Goal: Find specific page/section: Find specific page/section

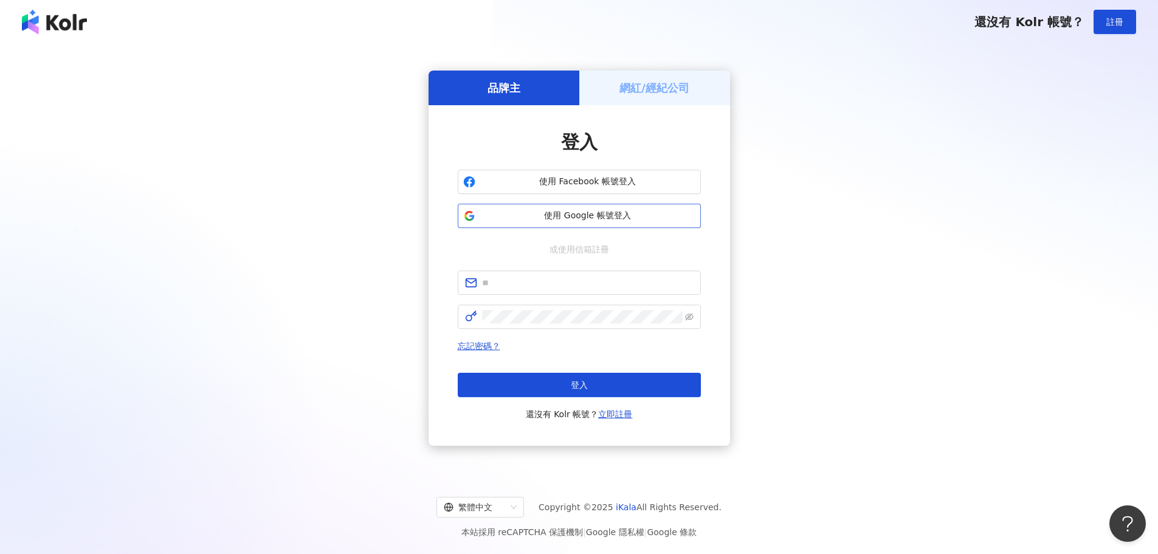
click at [576, 214] on span "使用 Google 帳號登入" at bounding box center [587, 216] width 215 height 12
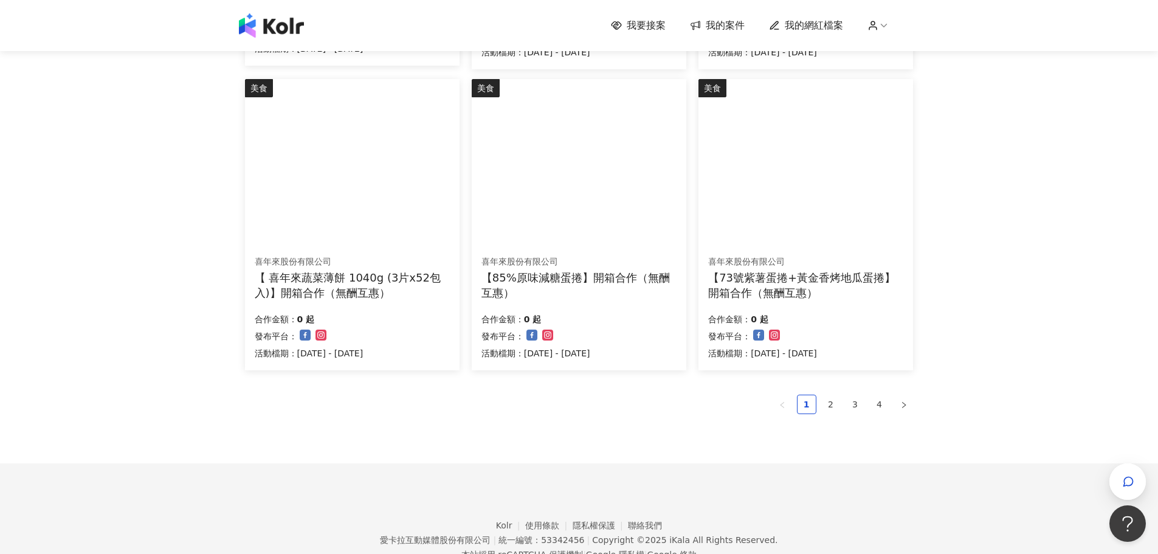
scroll to position [750, 0]
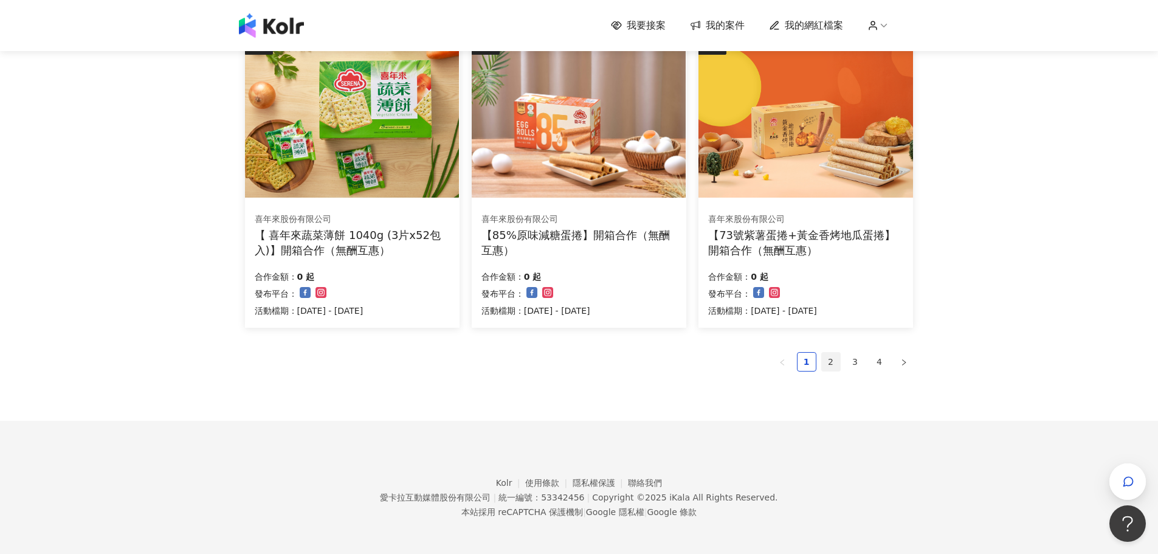
click at [827, 358] on link "2" at bounding box center [831, 361] width 18 height 18
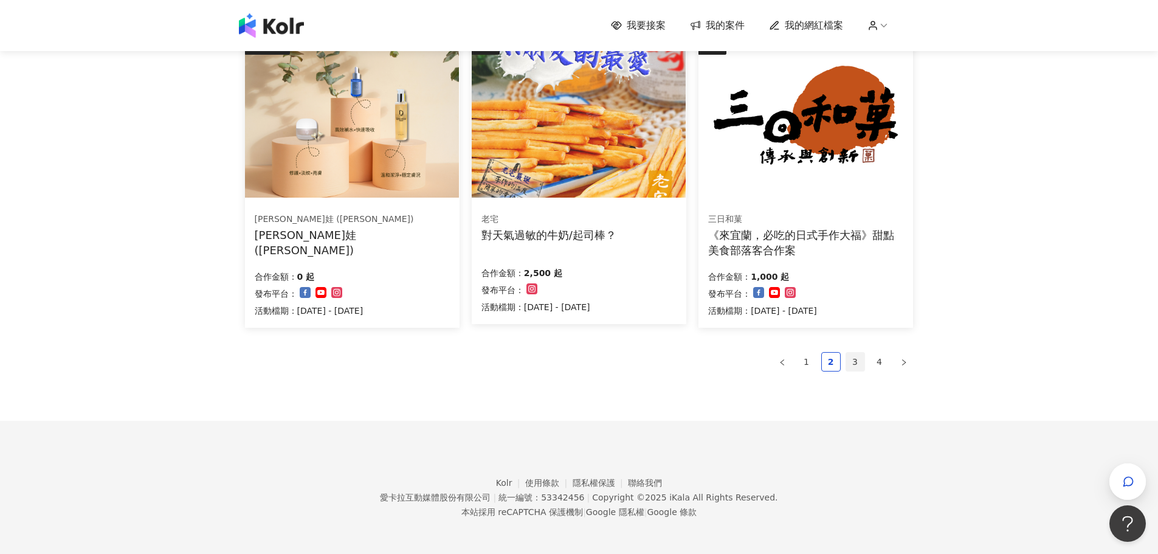
click at [851, 355] on link "3" at bounding box center [855, 361] width 18 height 18
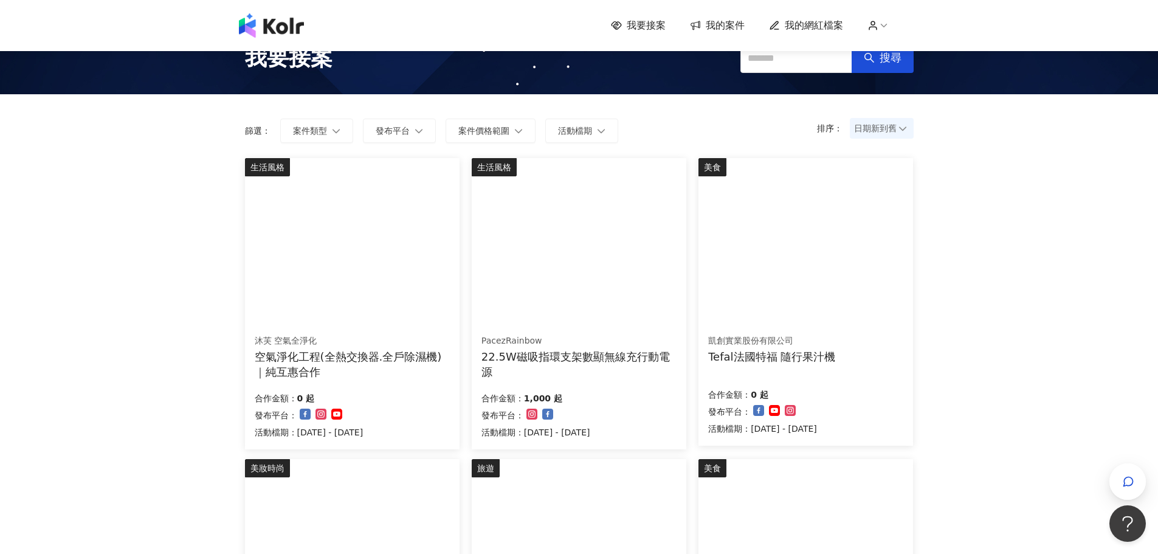
scroll to position [21, 0]
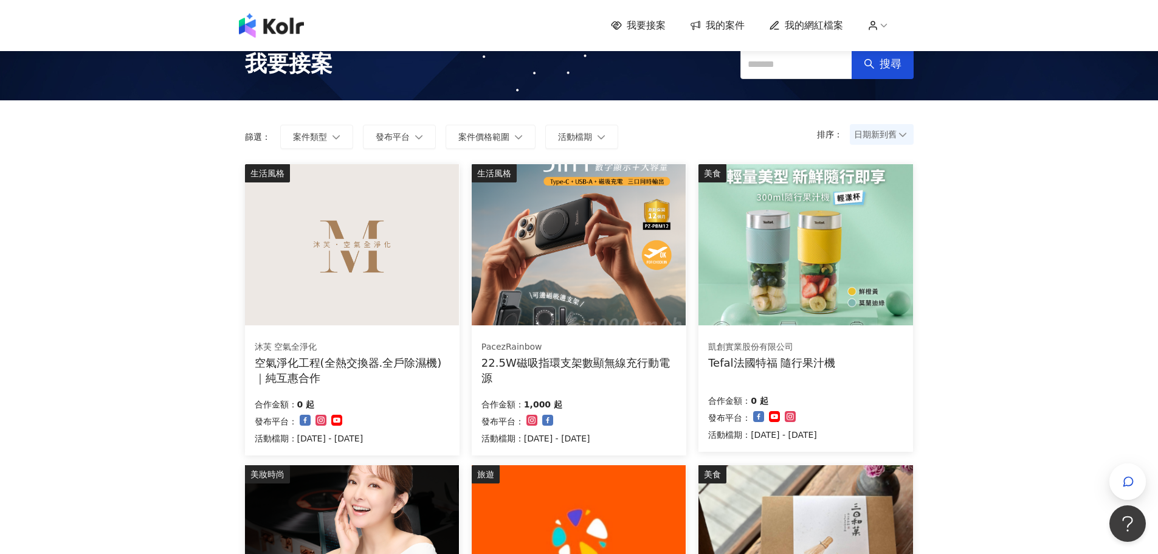
click at [802, 346] on div "凱創實業股份有限公司" at bounding box center [771, 347] width 127 height 12
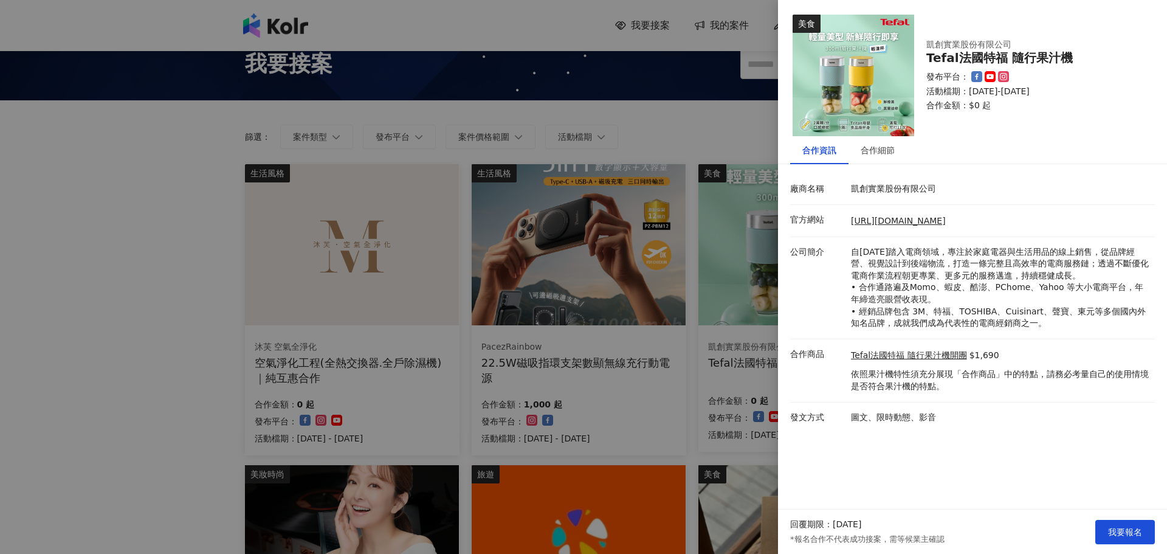
click at [160, 250] on div at bounding box center [583, 277] width 1167 height 554
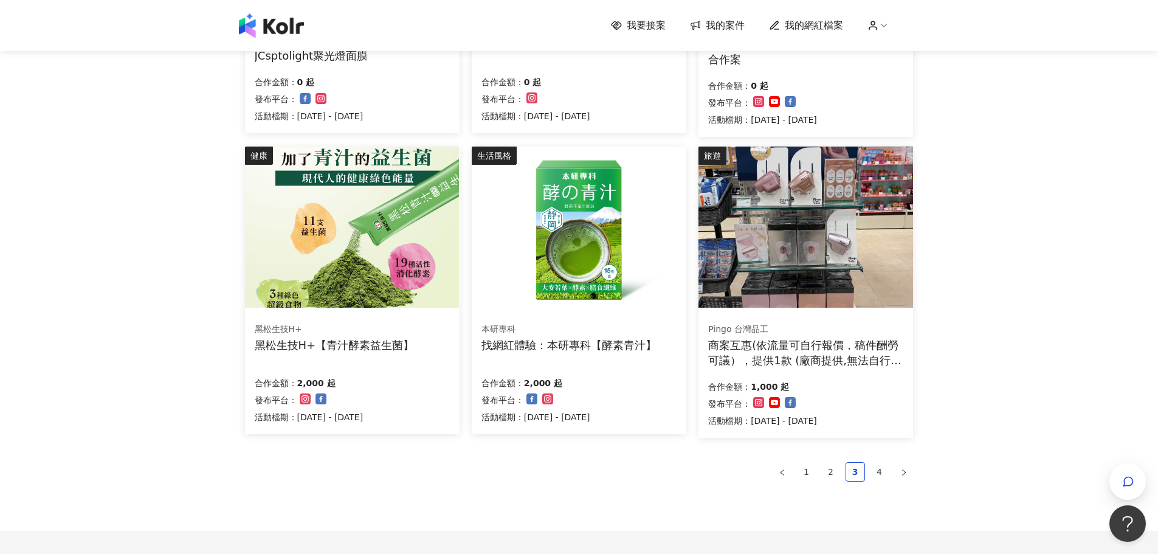
scroll to position [750, 0]
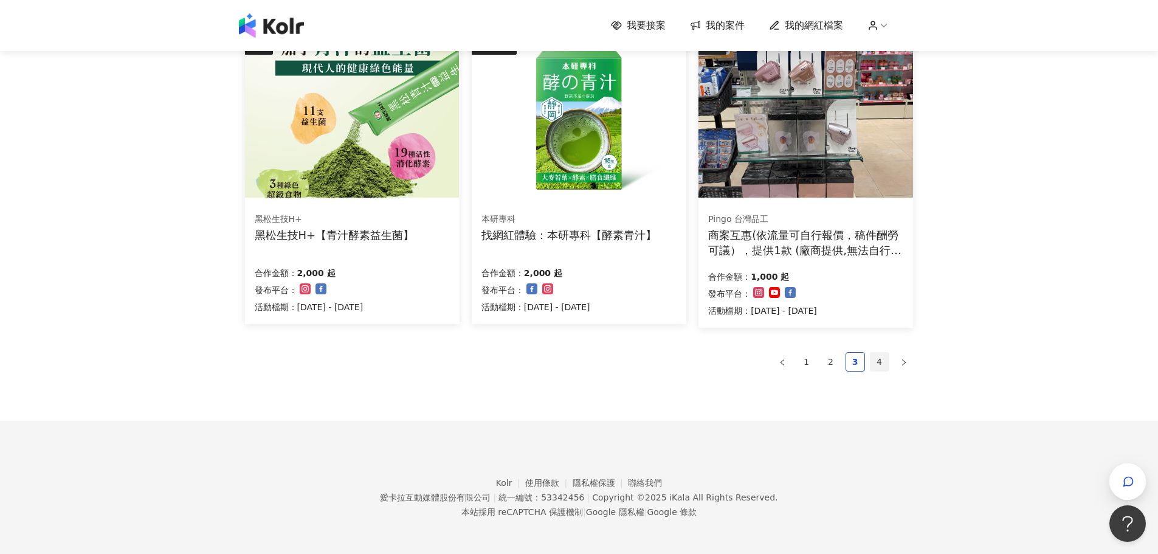
click at [880, 362] on link "4" at bounding box center [879, 361] width 18 height 18
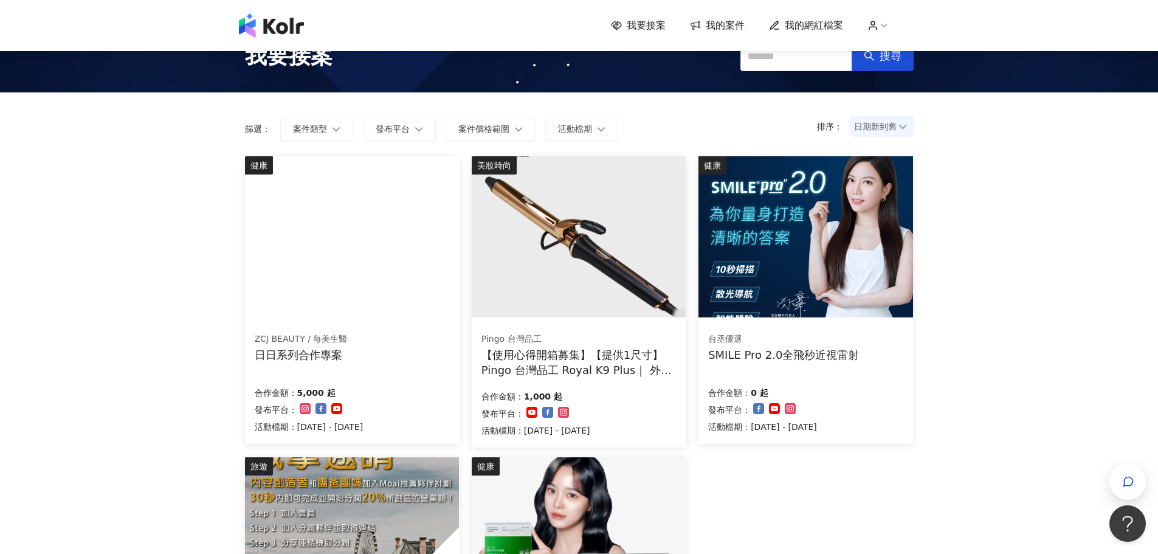
scroll to position [0, 0]
